Goal: Information Seeking & Learning: Learn about a topic

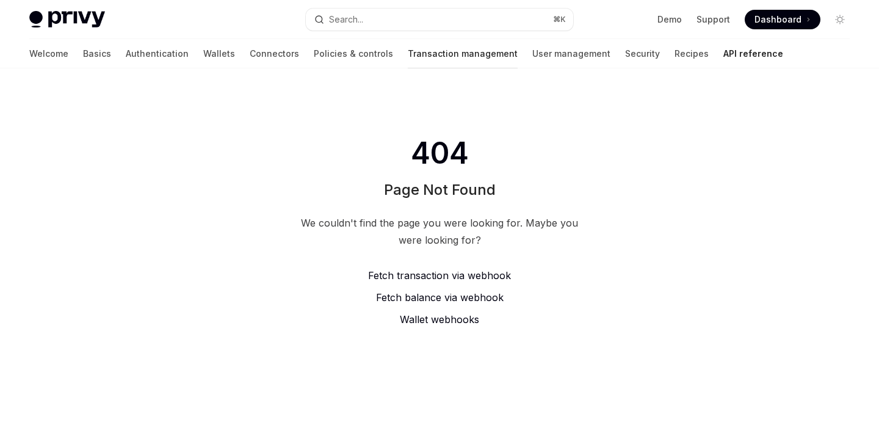
click at [428, 52] on link "Transaction management" at bounding box center [463, 53] width 110 height 29
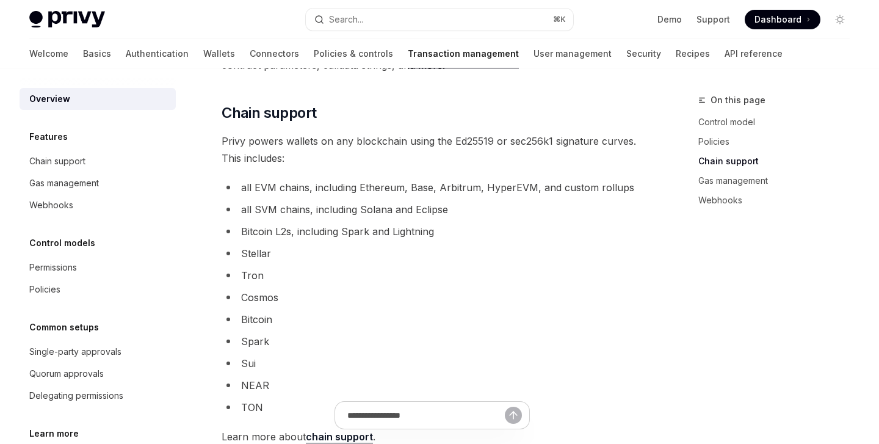
scroll to position [690, 0]
click at [533, 54] on link "User management" at bounding box center [572, 53] width 78 height 29
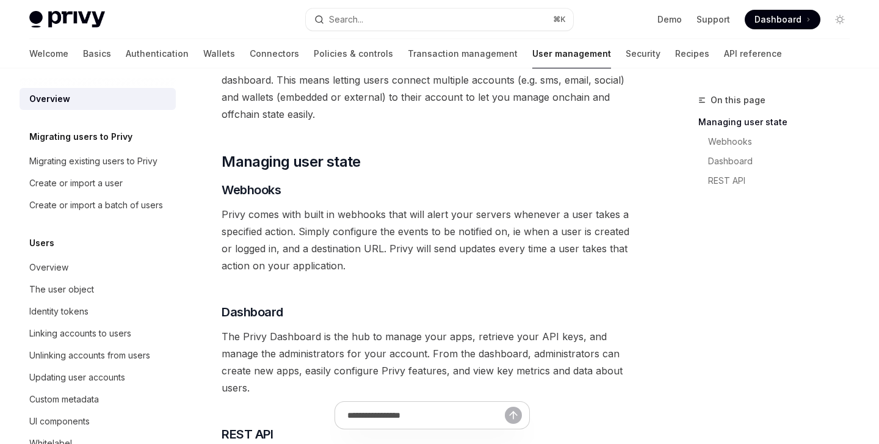
scroll to position [129, 0]
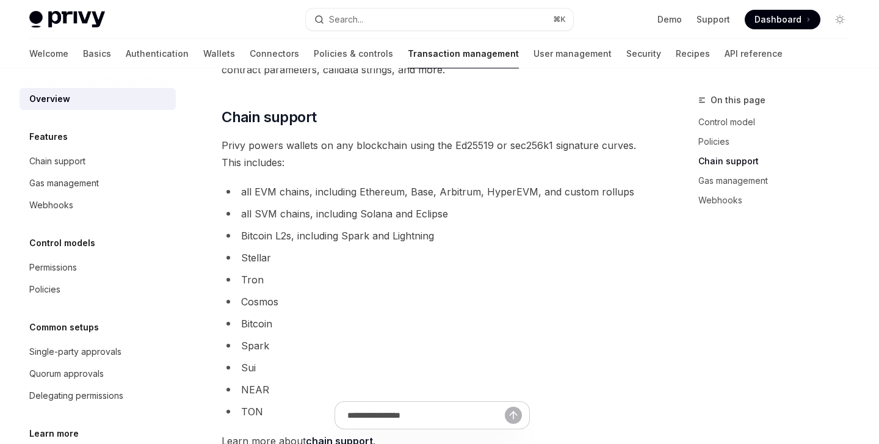
scroll to position [690, 0]
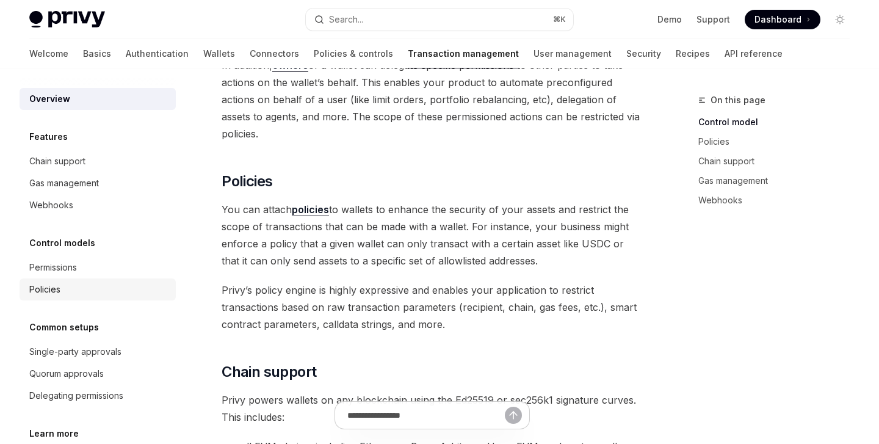
type textarea "*"
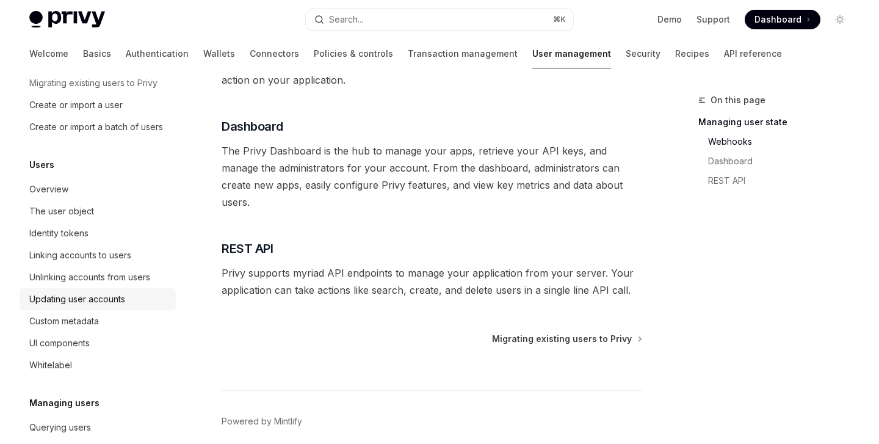
scroll to position [76, 0]
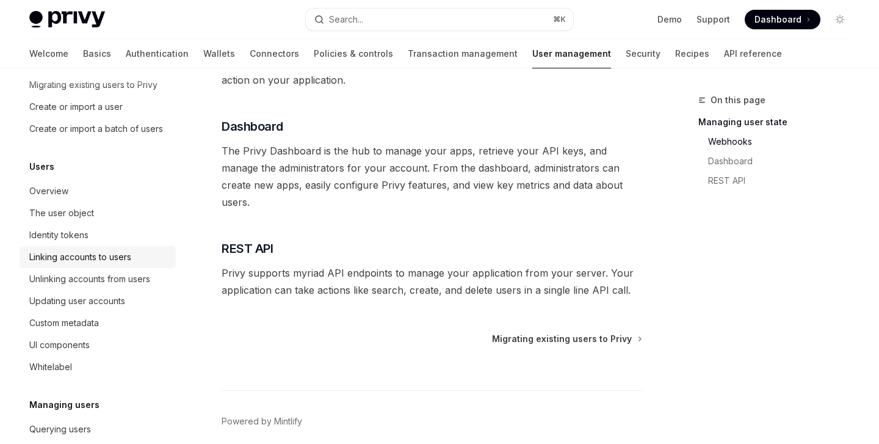
click at [111, 254] on div "Linking accounts to users" at bounding box center [80, 257] width 102 height 15
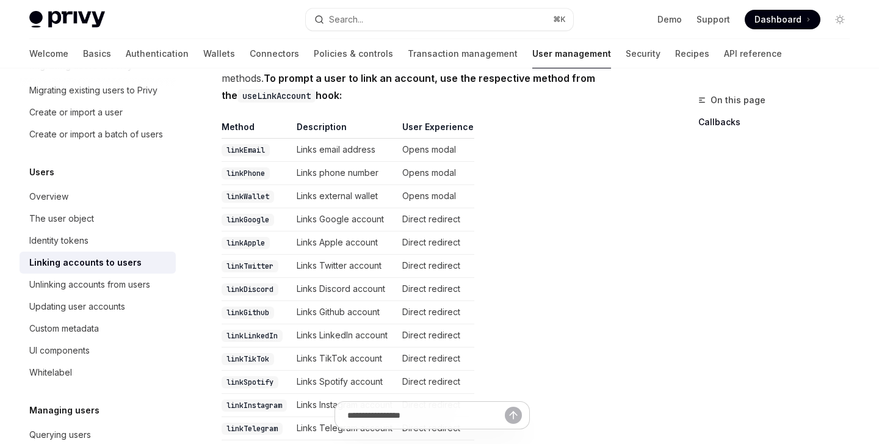
scroll to position [237, 0]
click at [115, 330] on div "Custom metadata" at bounding box center [98, 328] width 139 height 15
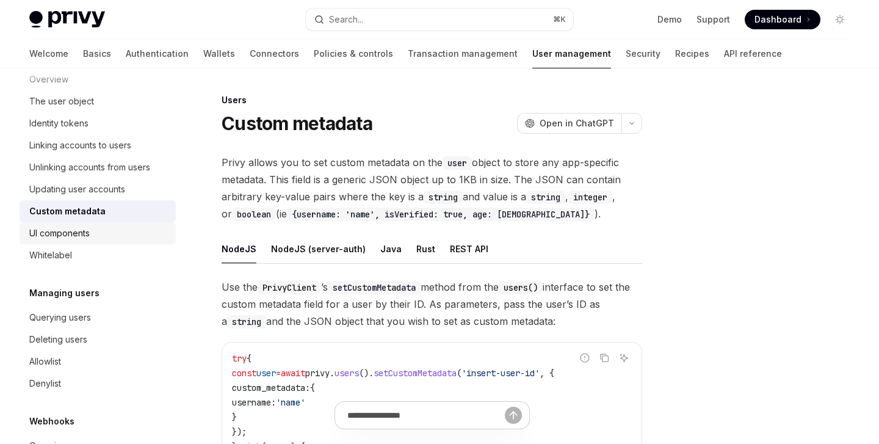
scroll to position [191, 0]
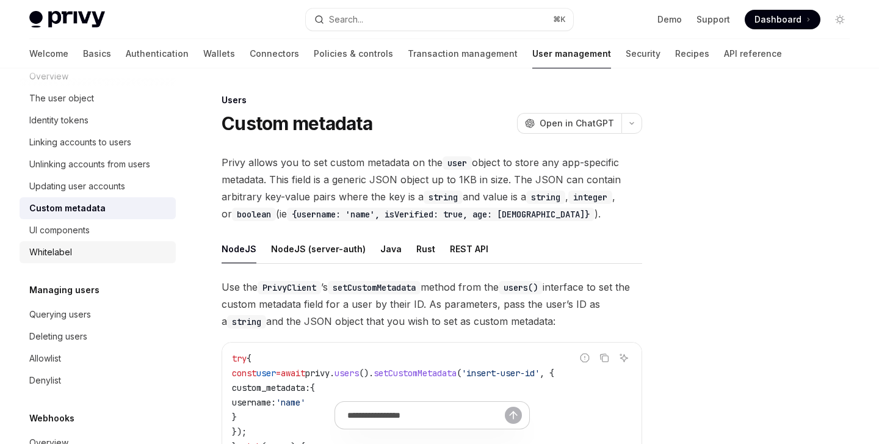
click at [102, 252] on div "Whitelabel" at bounding box center [98, 252] width 139 height 15
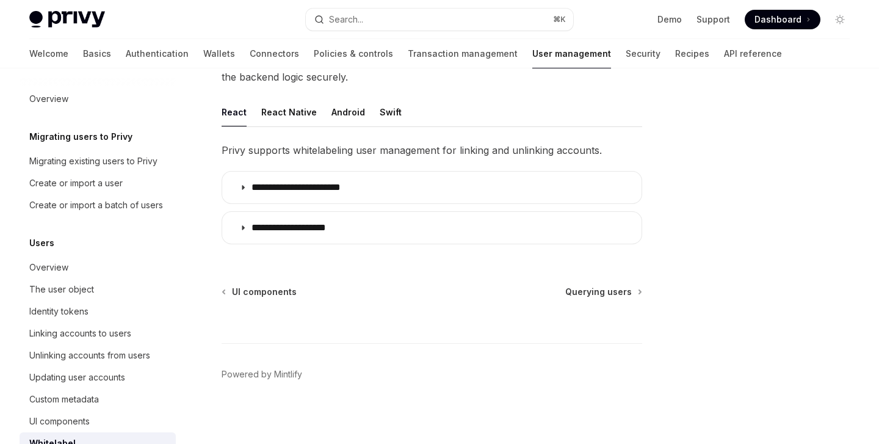
click at [142, 52] on div "Welcome Basics Authentication Wallets Connectors Policies & controls Transactio…" at bounding box center [405, 53] width 752 height 29
click at [203, 52] on link "Wallets" at bounding box center [219, 53] width 32 height 29
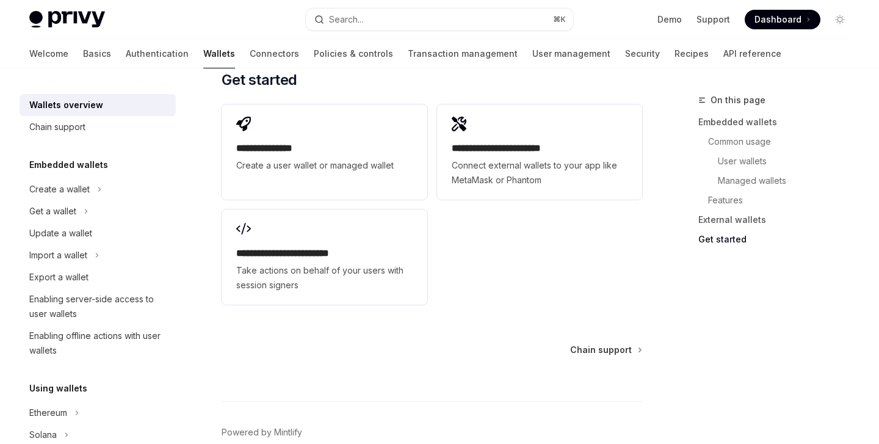
scroll to position [2050, 0]
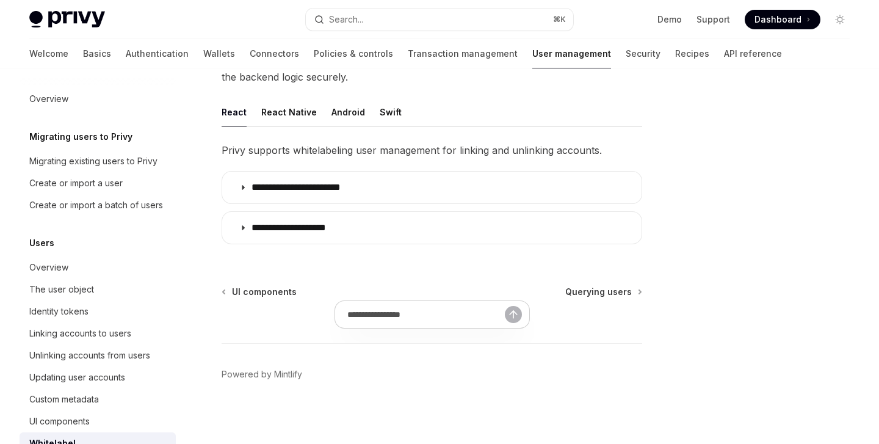
scroll to position [187, 0]
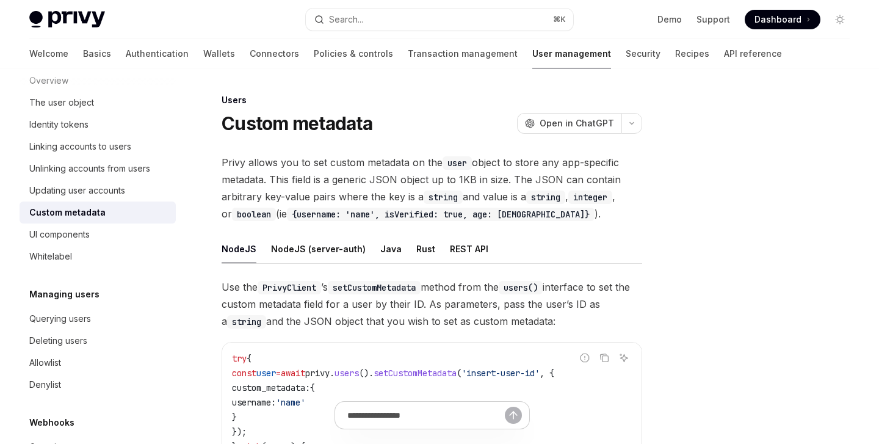
type textarea "*"
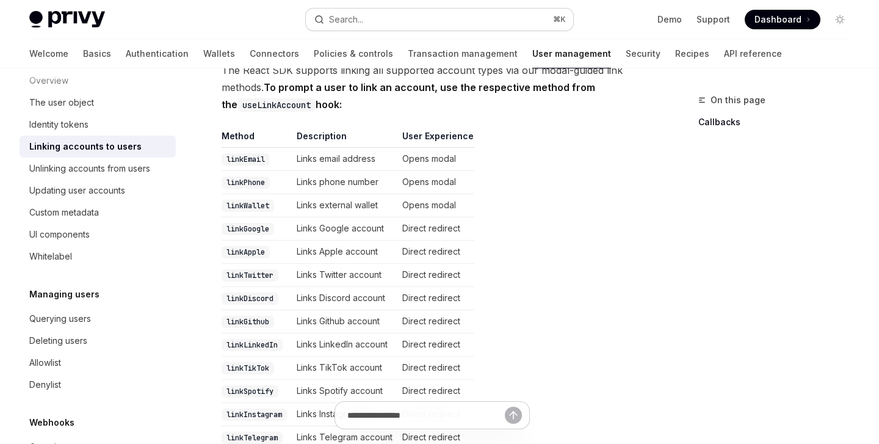
scroll to position [237, 0]
